Goal: Task Accomplishment & Management: Complete application form

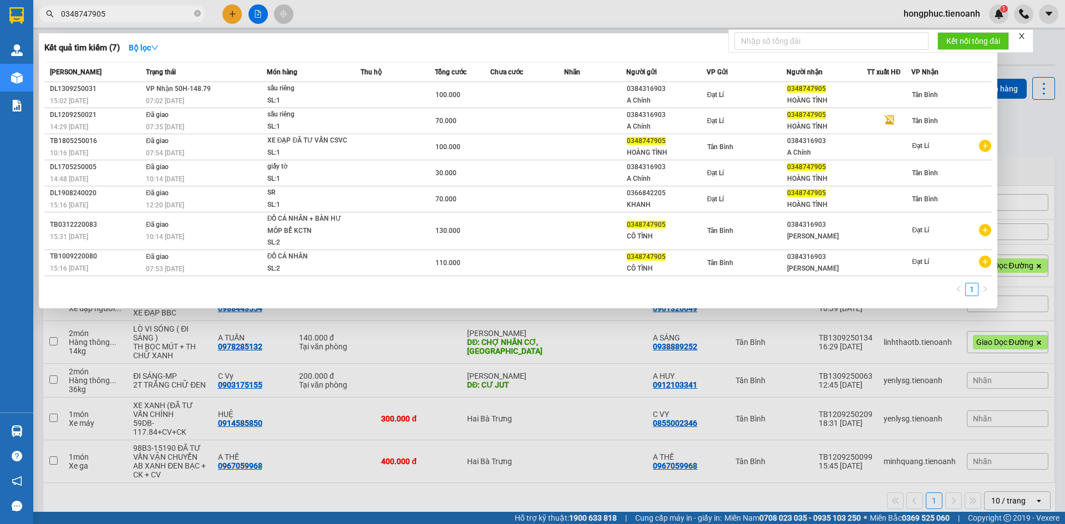
click at [198, 16] on icon "close-circle" at bounding box center [197, 13] width 7 height 7
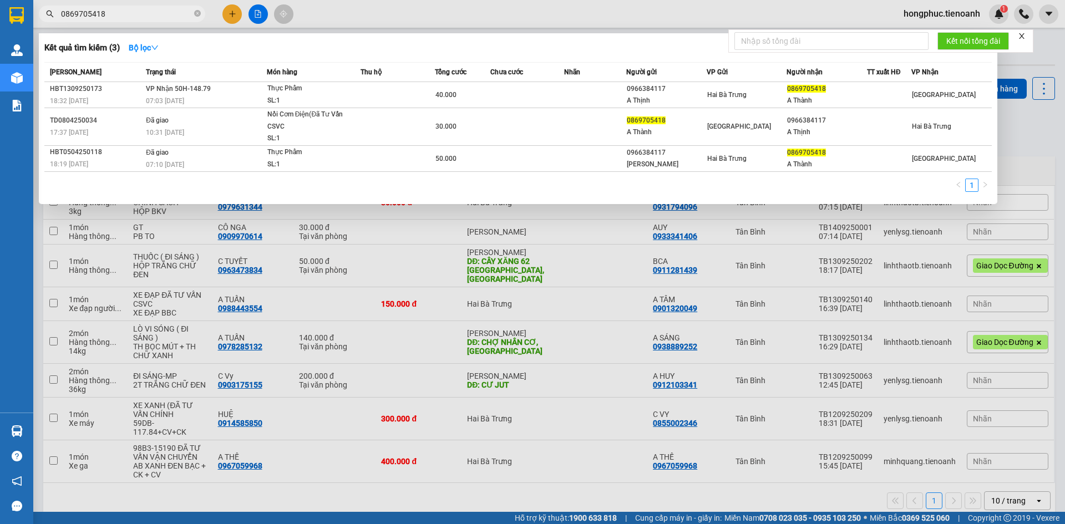
type input "0869705418"
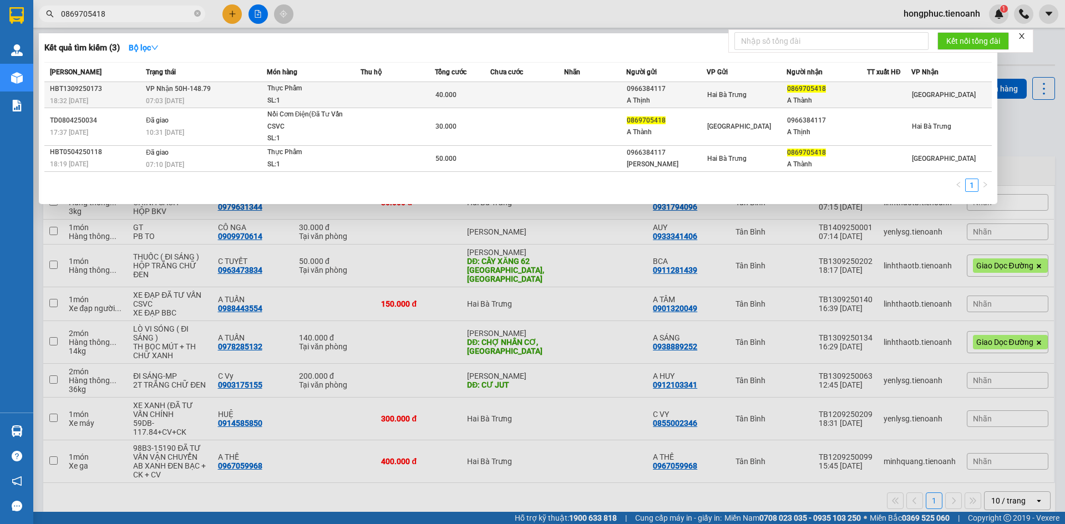
click at [224, 99] on div "07:03 [DATE]" at bounding box center [206, 101] width 120 height 12
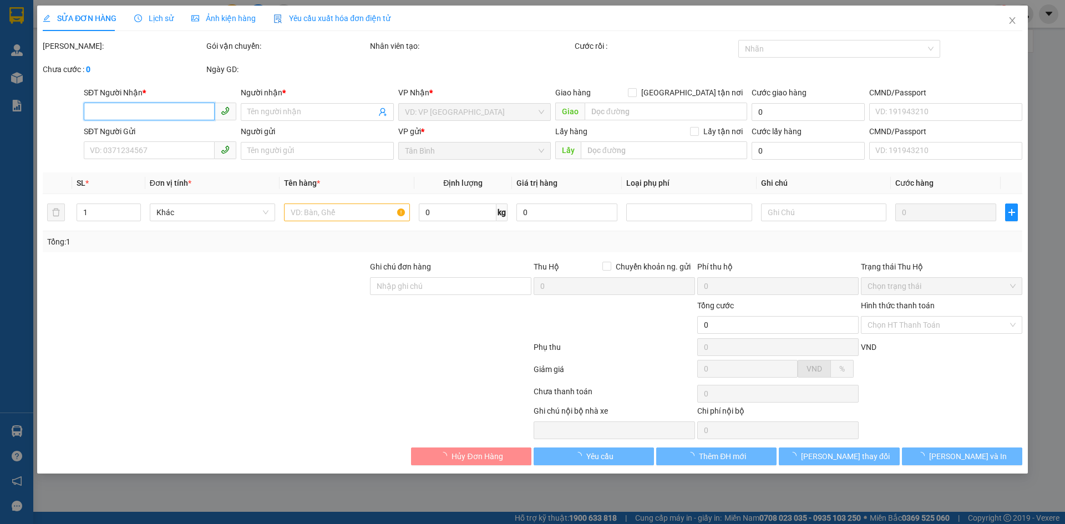
type input "0869705418"
type input "A Thành"
type input "0966384117"
type input "A Thịnh"
type input "40.000"
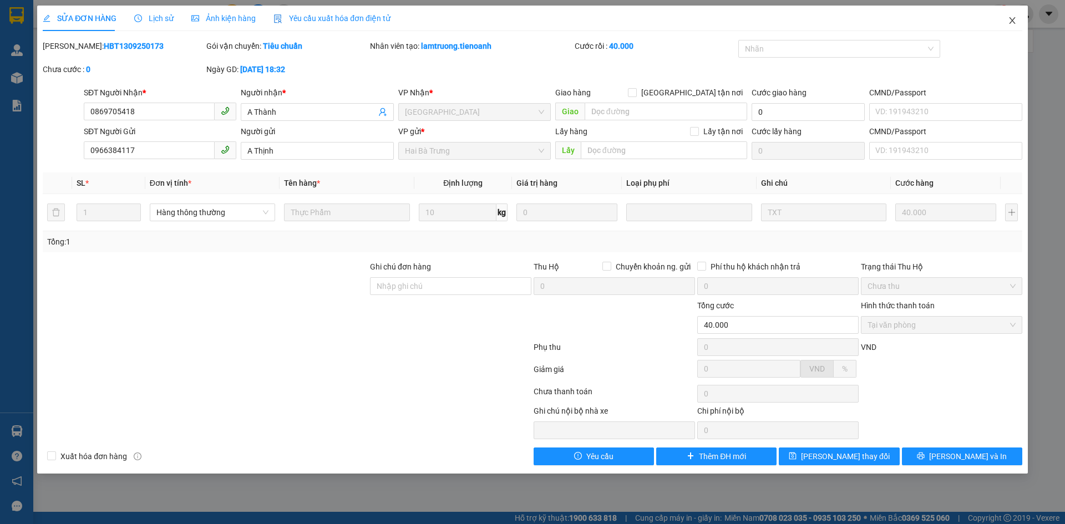
click at [1007, 20] on span "Close" at bounding box center [1012, 21] width 31 height 31
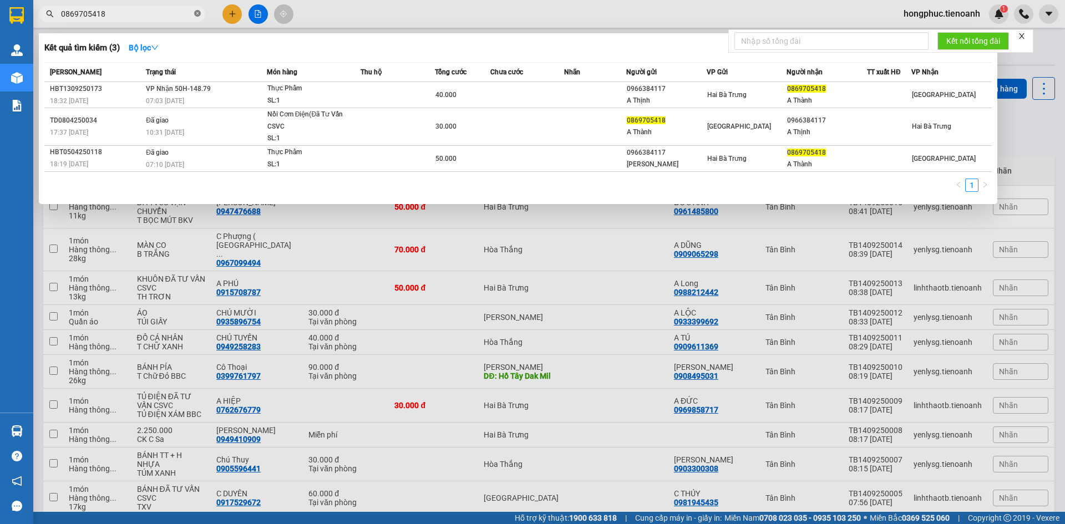
click at [195, 12] on icon "close-circle" at bounding box center [197, 13] width 7 height 7
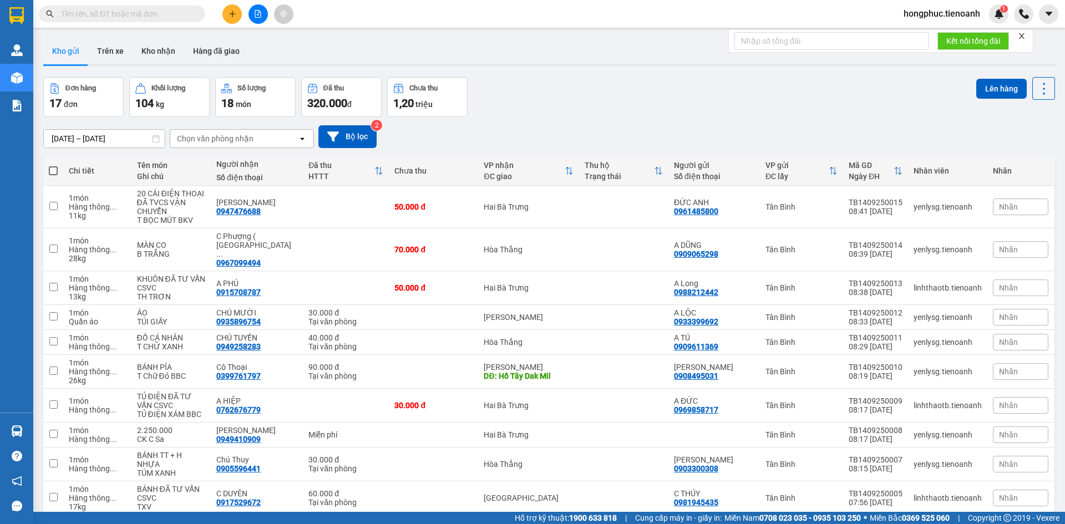
paste input "0869705418"
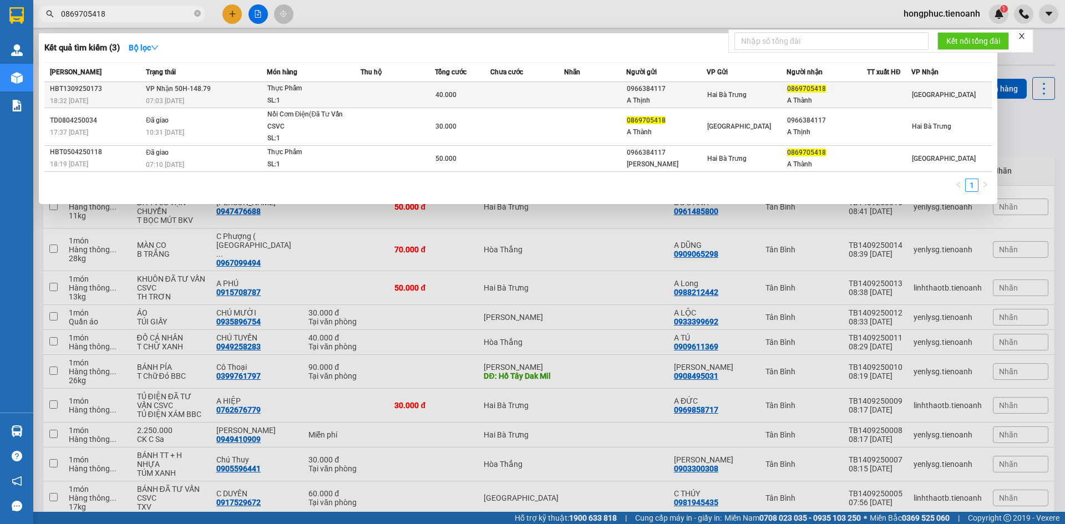
type input "0869705418"
click at [191, 95] on div "07:03 [DATE]" at bounding box center [206, 101] width 120 height 12
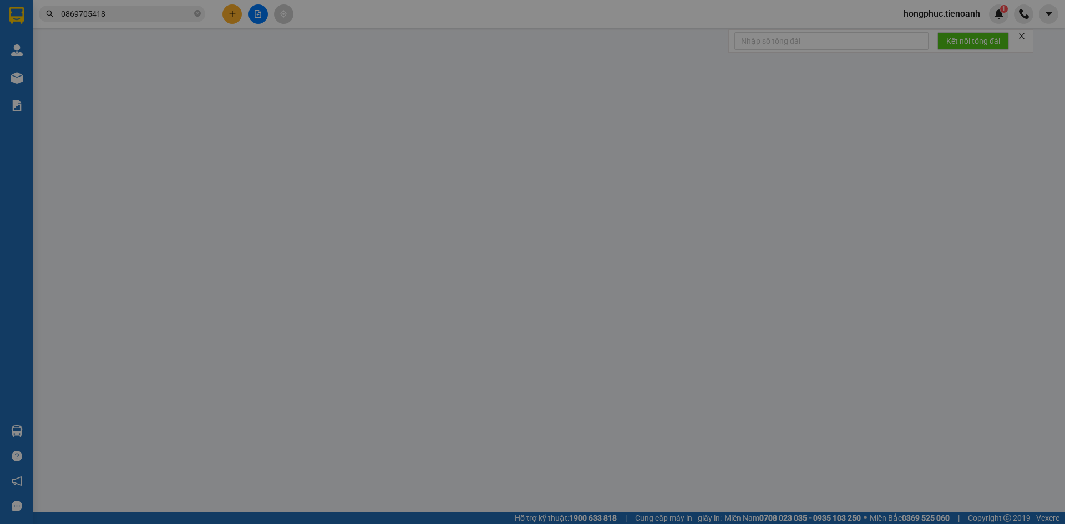
type input "0869705418"
type input "A Thành"
type input "0966384117"
type input "A Thịnh"
type input "40.000"
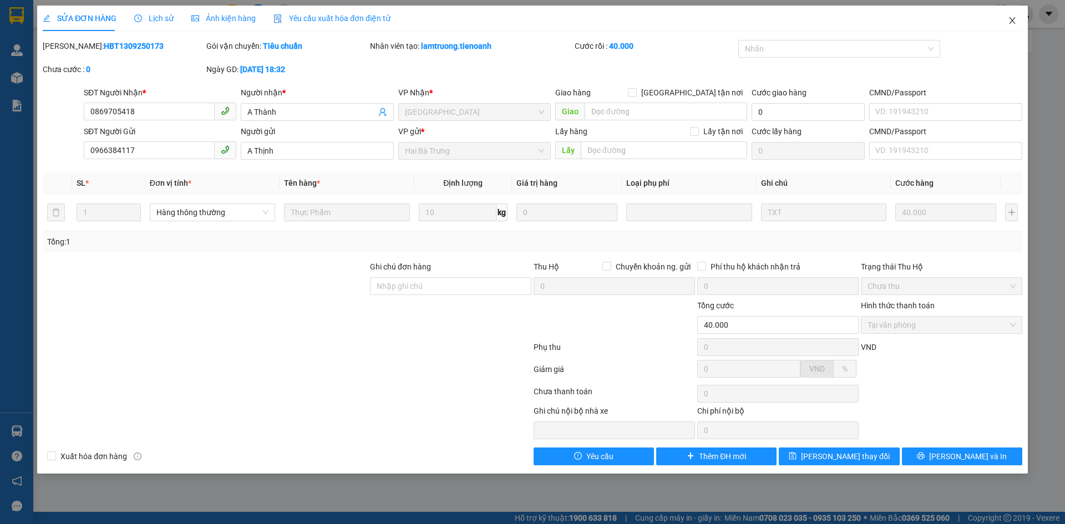
click at [1013, 20] on icon "close" at bounding box center [1012, 20] width 6 height 7
